Goal: Task Accomplishment & Management: Manage account settings

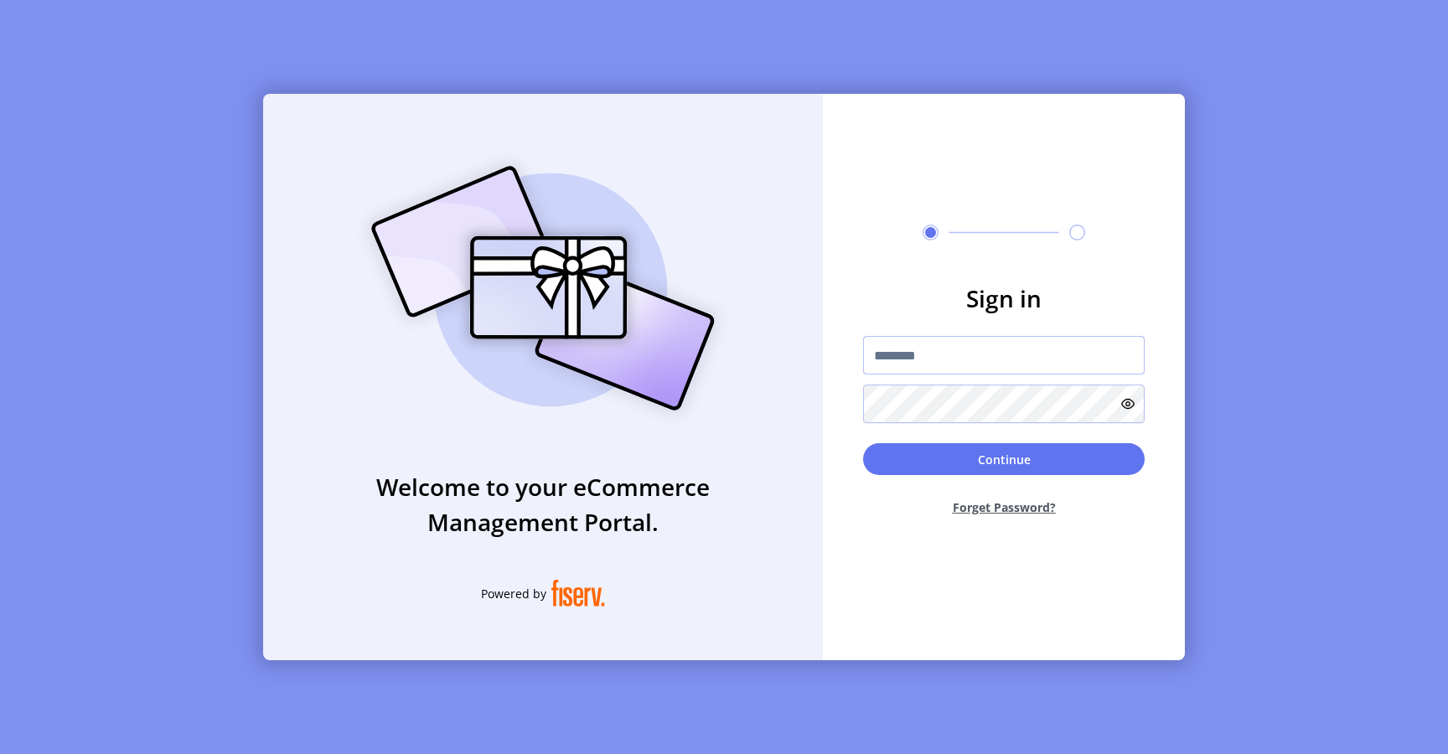
click at [905, 349] on input "text" at bounding box center [1004, 355] width 282 height 39
type input "**********"
click at [929, 466] on button "Continue" at bounding box center [1004, 459] width 282 height 32
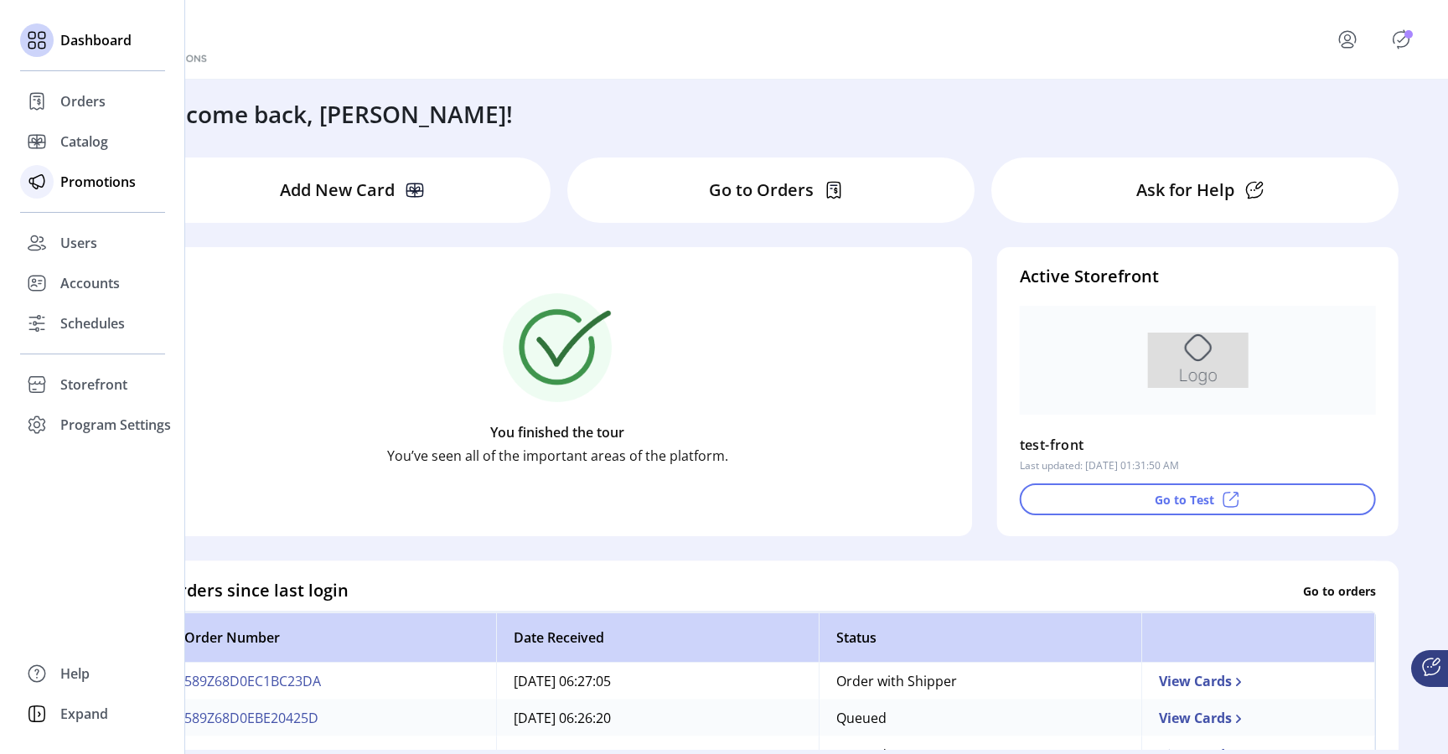
click at [81, 187] on span "Promotions" at bounding box center [97, 182] width 75 height 20
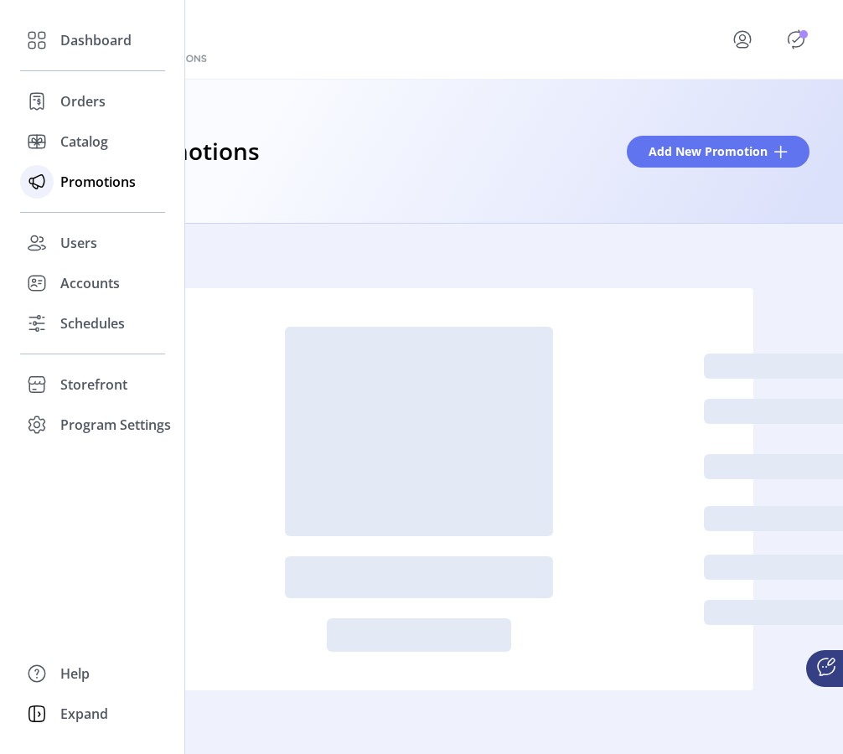
click at [75, 181] on span "Promotions" at bounding box center [97, 182] width 75 height 20
click at [76, 112] on div "Orders" at bounding box center [92, 101] width 145 height 40
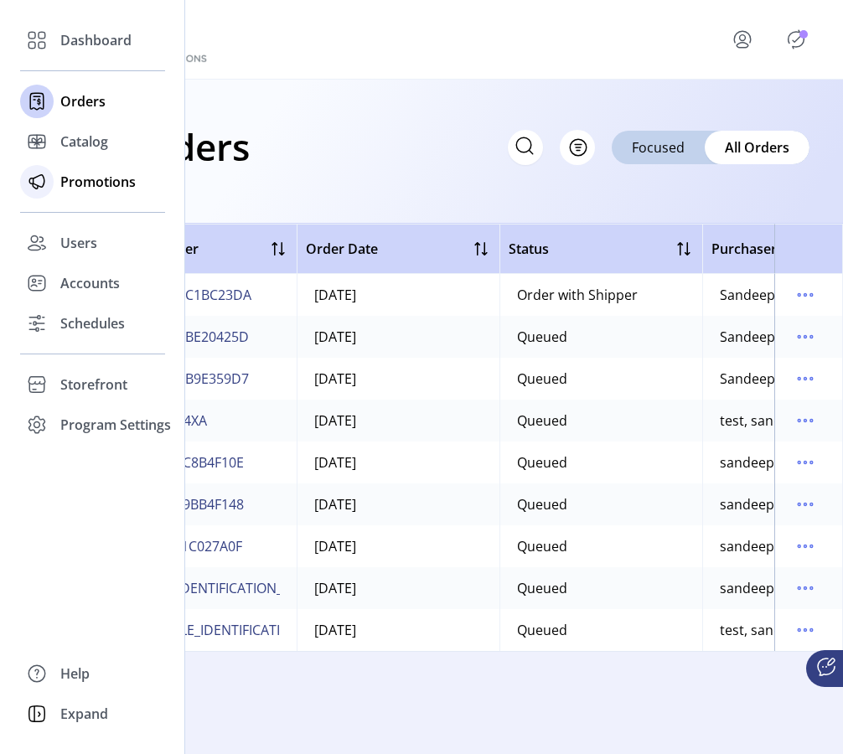
click at [84, 184] on span "Promotions" at bounding box center [97, 182] width 75 height 20
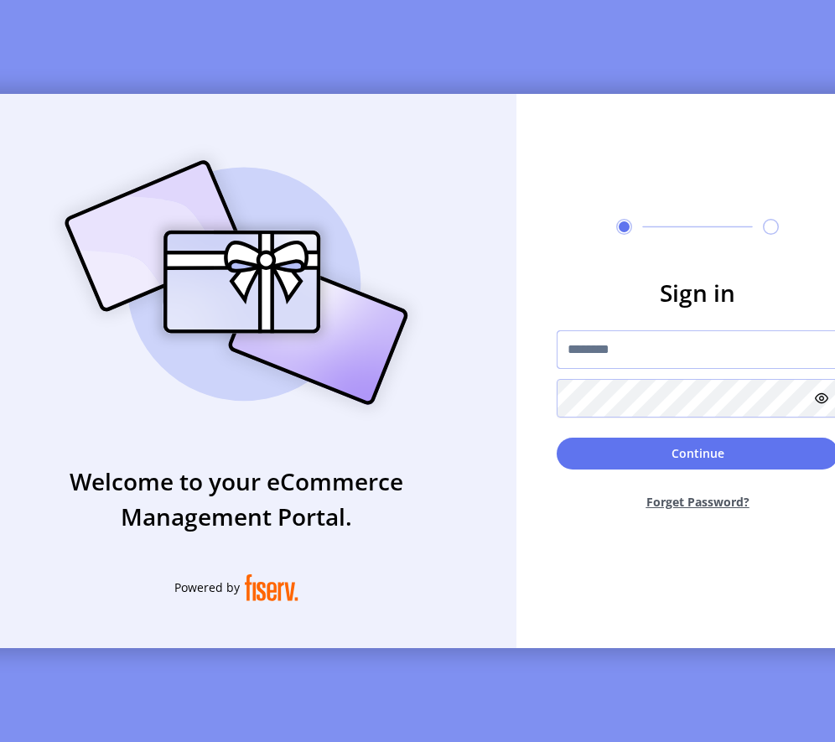
click at [706, 354] on input "text" at bounding box center [697, 349] width 282 height 39
type input "**********"
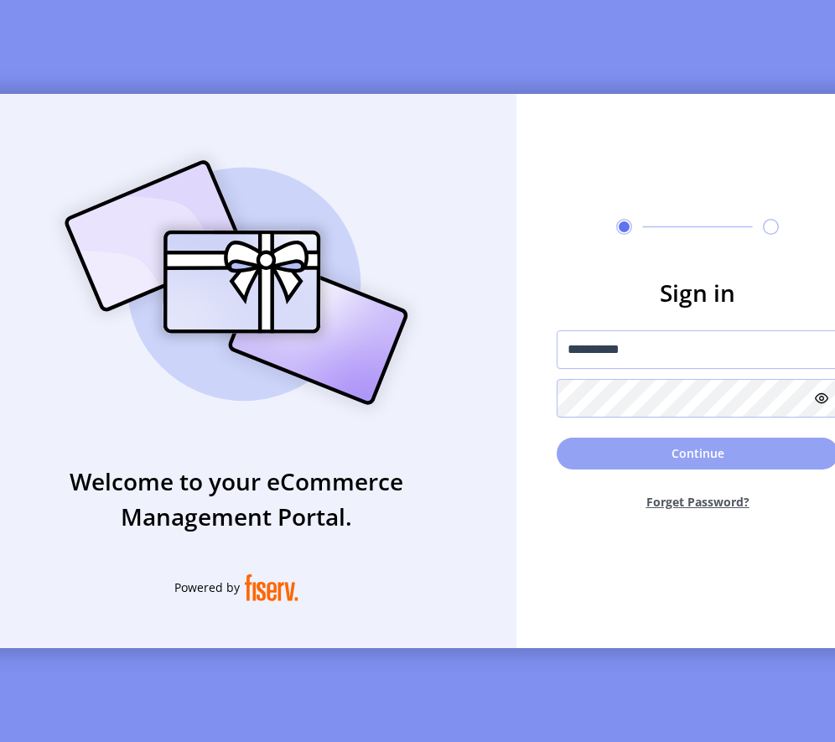
click at [604, 457] on button "Continue" at bounding box center [697, 453] width 282 height 32
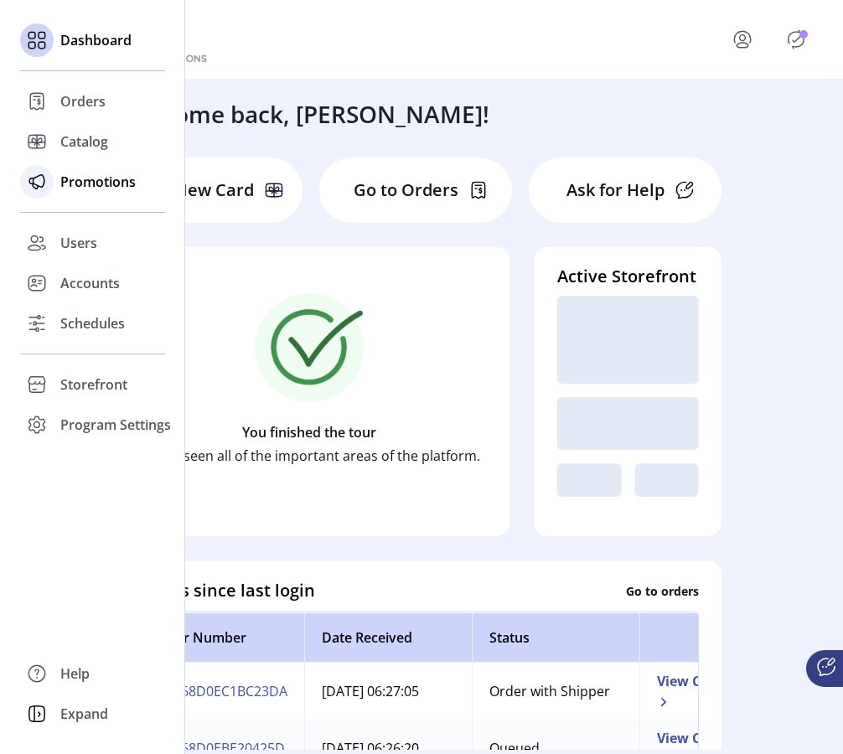
click at [76, 189] on span "Promotions" at bounding box center [97, 182] width 75 height 20
